Goal: Navigation & Orientation: Find specific page/section

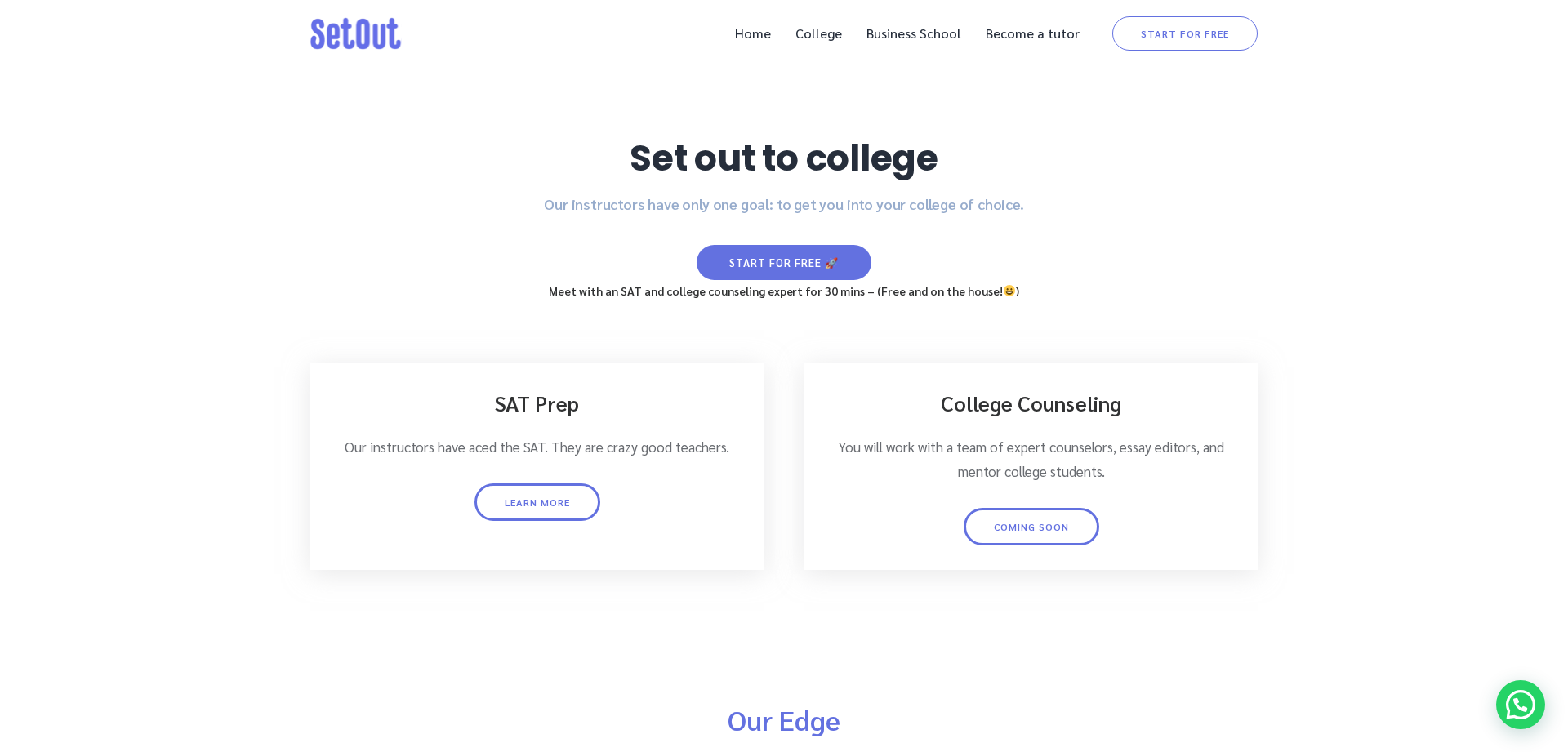
click at [961, 111] on div at bounding box center [784, 321] width 1568 height 643
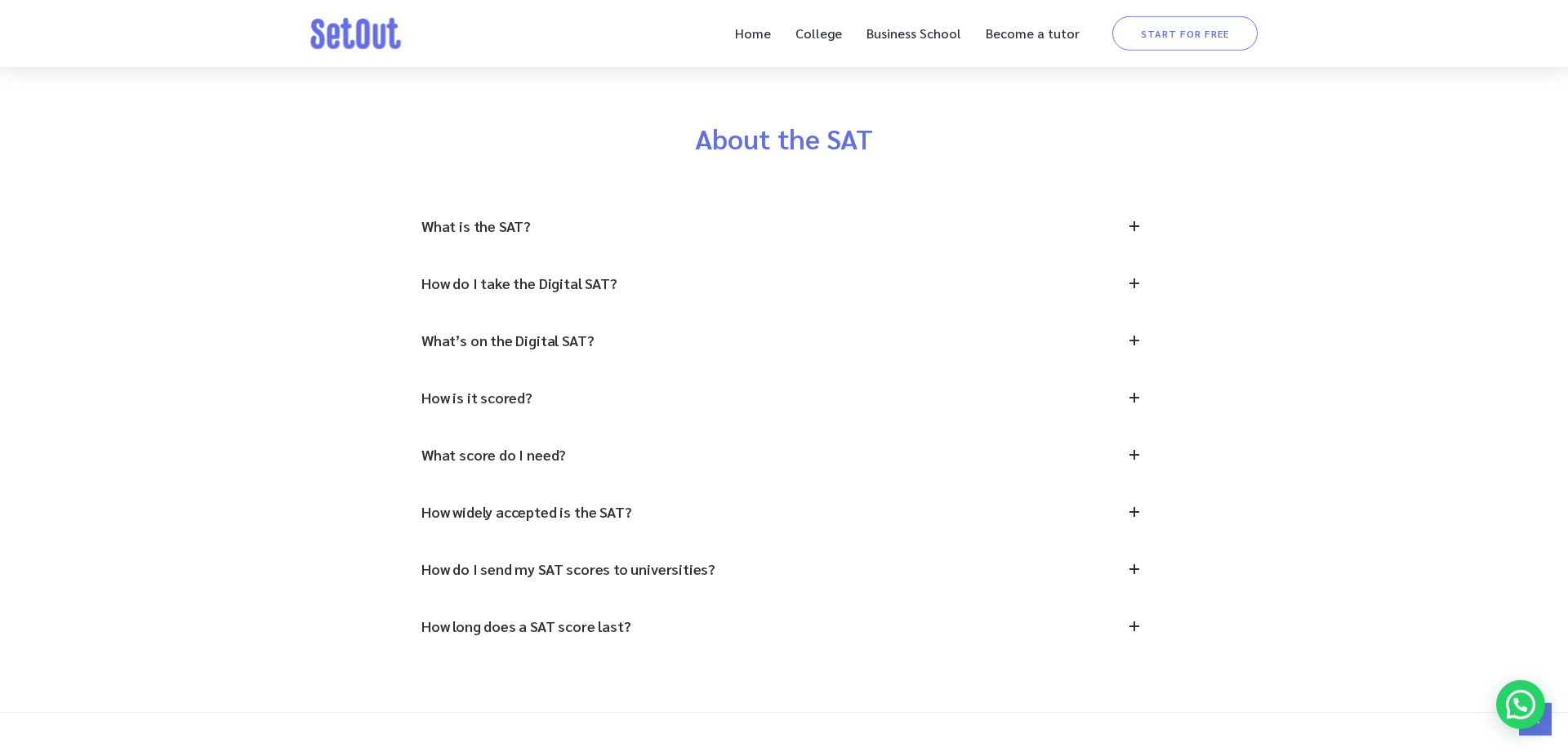
scroll to position [5521, 0]
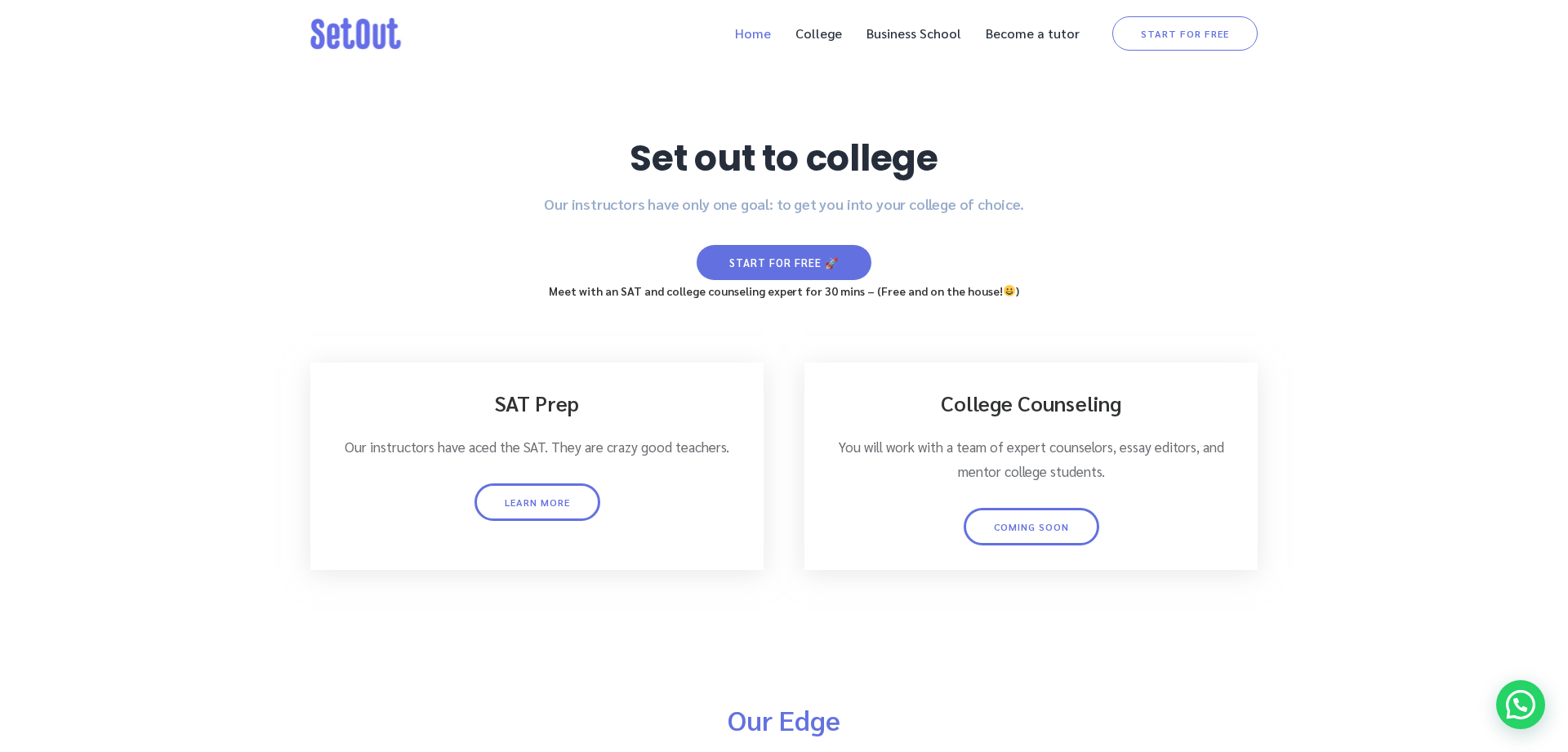
click at [751, 38] on link "Home" at bounding box center [753, 33] width 53 height 33
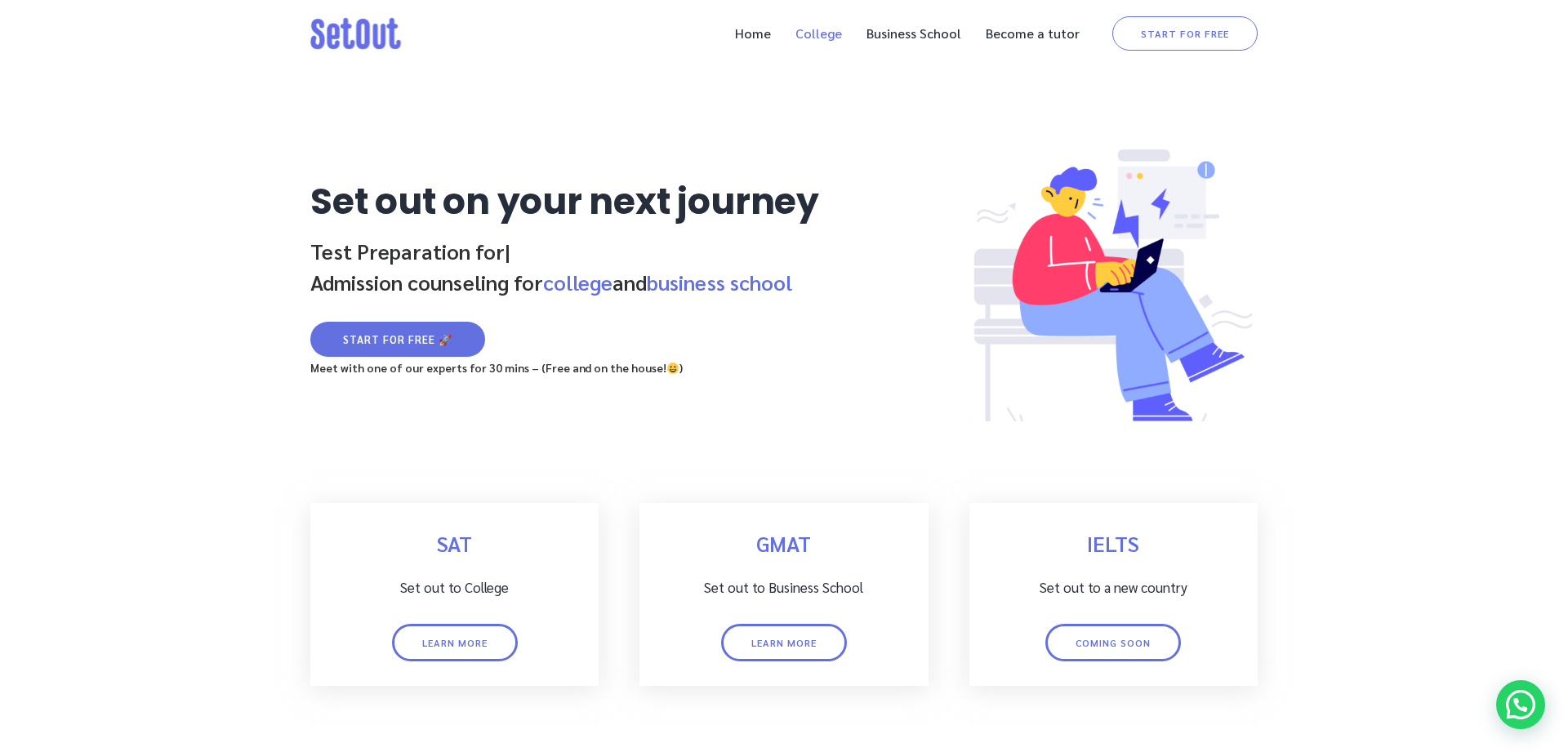
click at [819, 30] on link "College" at bounding box center [819, 33] width 63 height 33
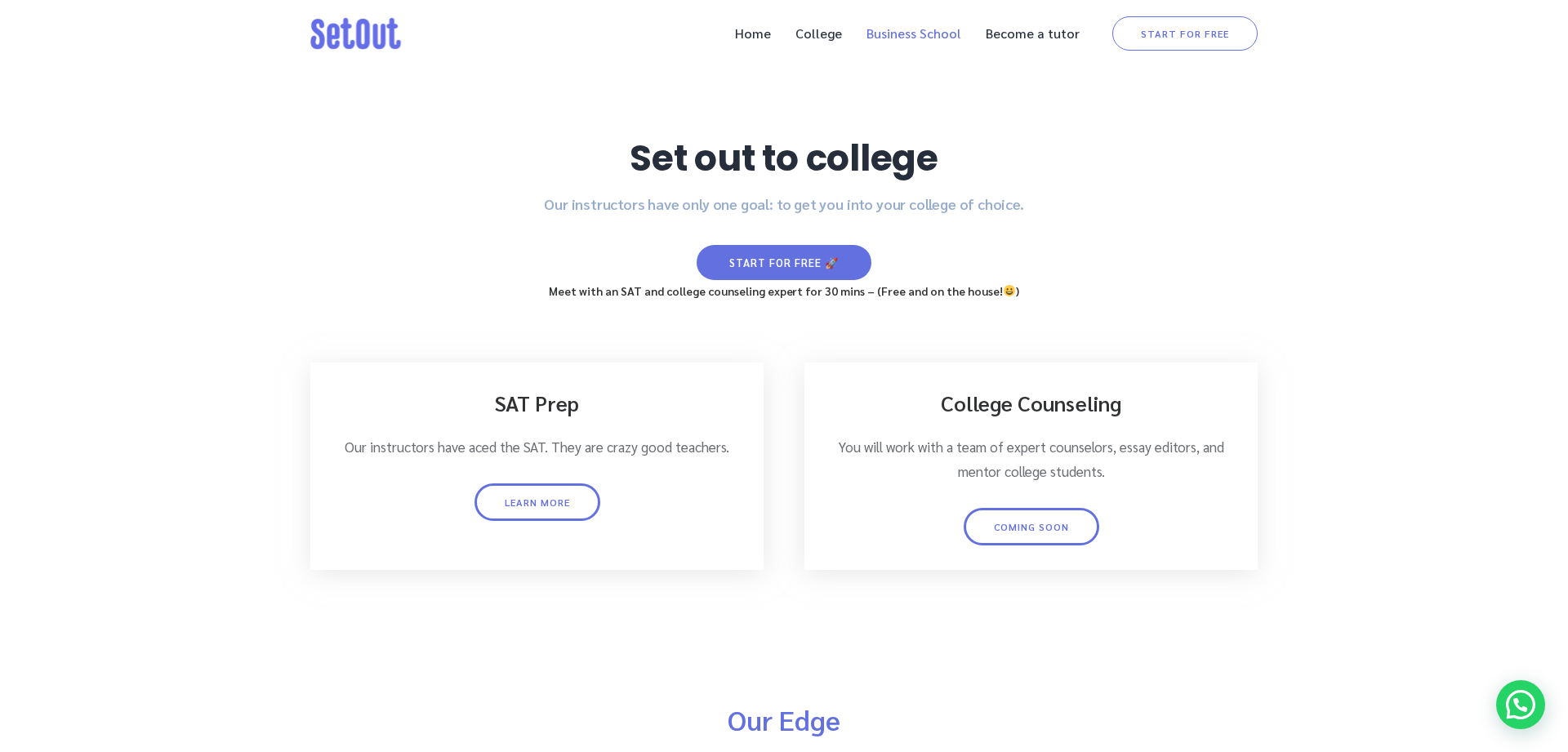
click at [930, 43] on link "Business School" at bounding box center [914, 33] width 111 height 33
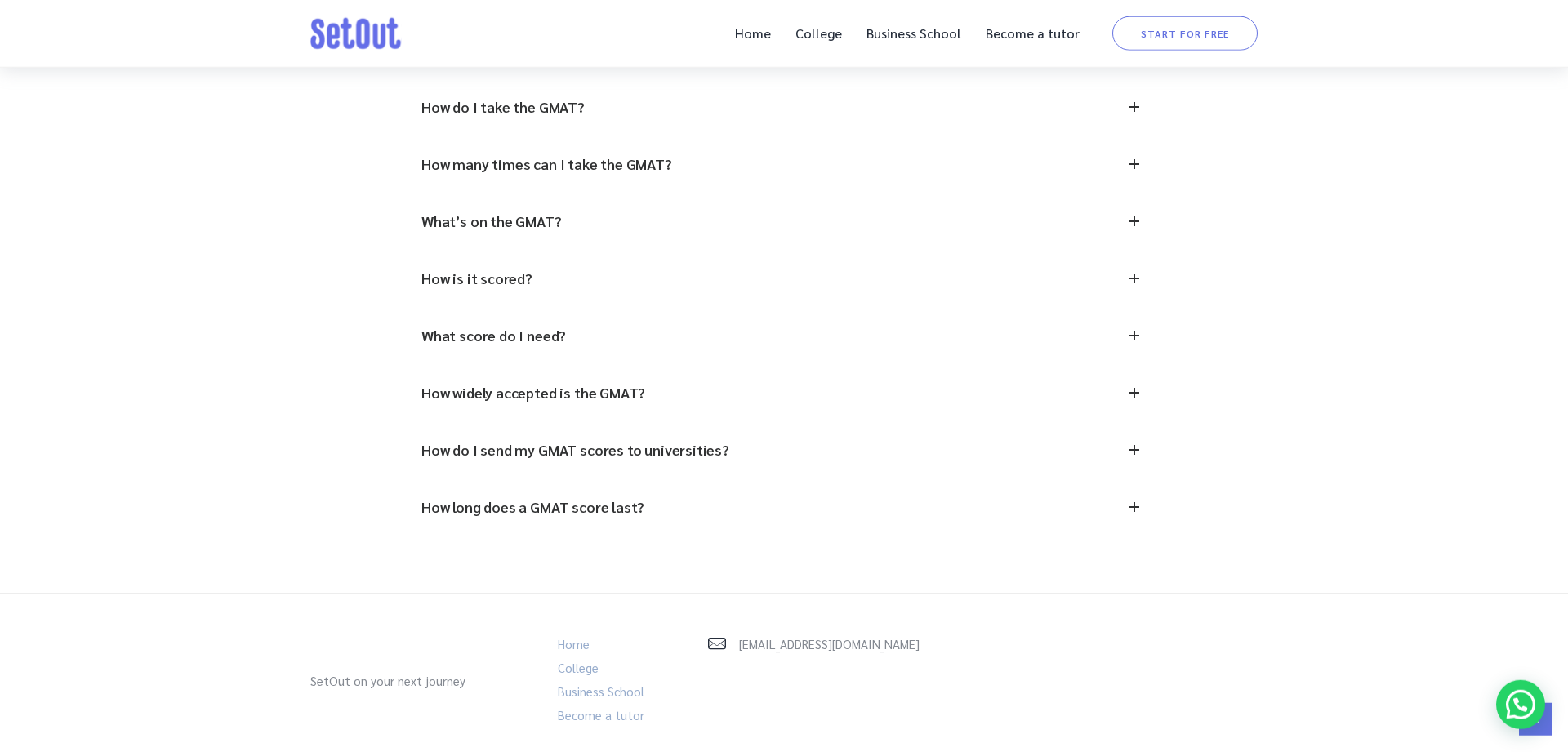
scroll to position [4222, 0]
